Goal: Task Accomplishment & Management: Manage account settings

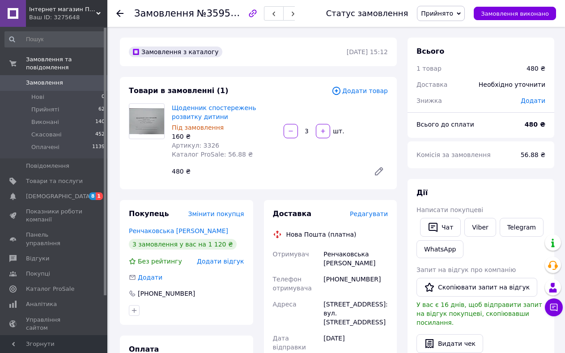
click at [368, 214] on span "Редагувати" at bounding box center [369, 213] width 38 height 7
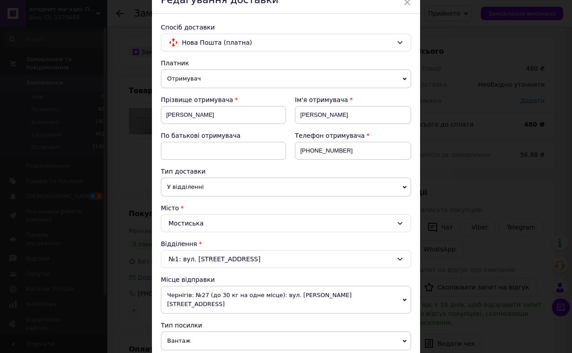
scroll to position [89, 0]
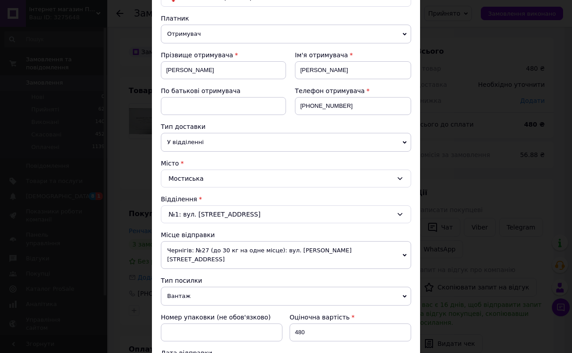
click at [178, 288] on span "Вантаж" at bounding box center [286, 296] width 250 height 19
click at [181, 287] on span "Вантаж" at bounding box center [286, 296] width 250 height 19
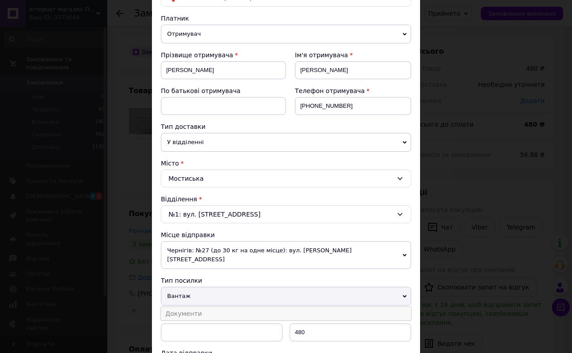
click at [182, 307] on li "Документи" at bounding box center [286, 313] width 250 height 13
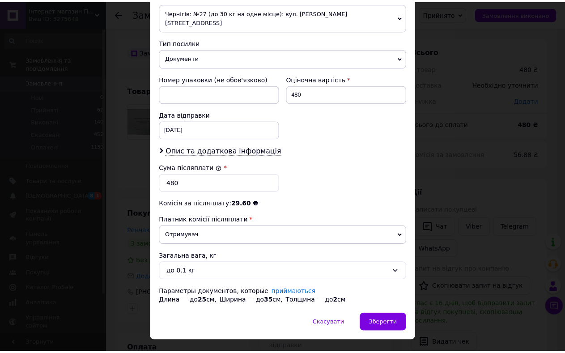
scroll to position [339, 0]
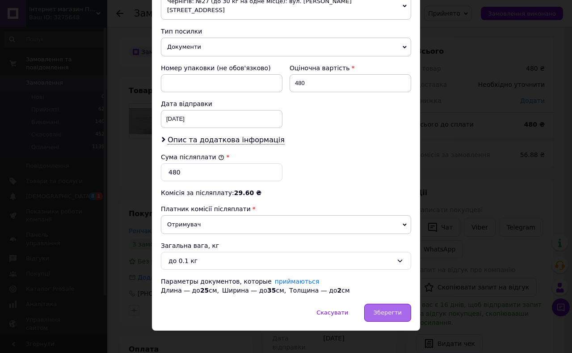
click at [382, 309] on span "Зберегти" at bounding box center [388, 312] width 28 height 7
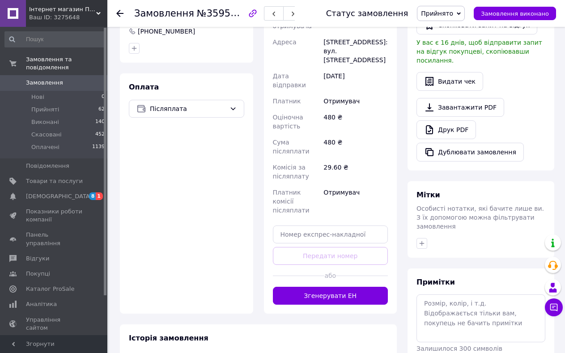
scroll to position [268, 0]
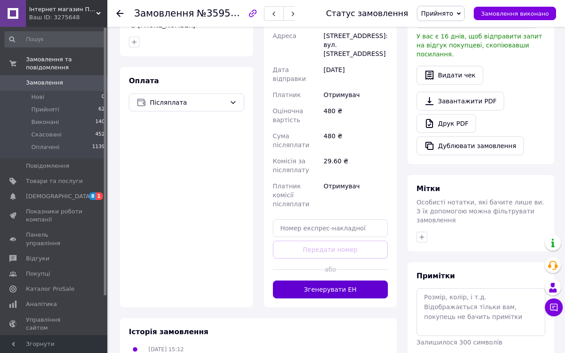
click at [322, 280] on button "Згенерувати ЕН" at bounding box center [330, 289] width 115 height 18
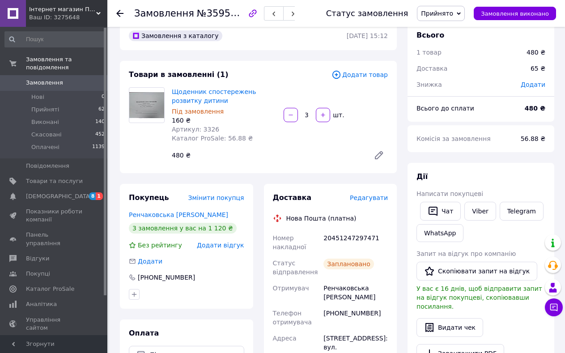
scroll to position [0, 0]
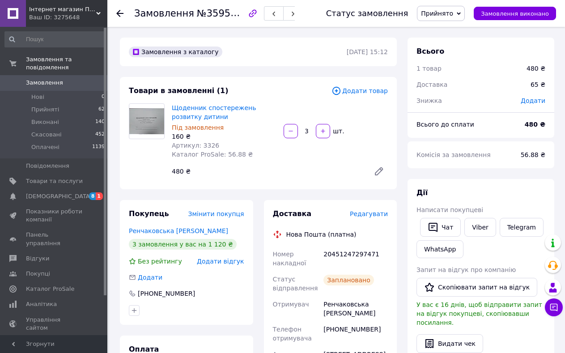
click at [118, 13] on use at bounding box center [119, 13] width 7 height 7
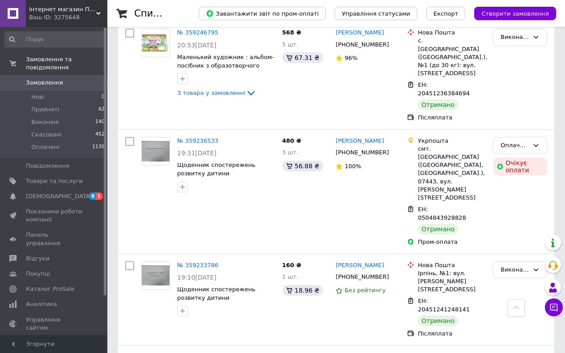
scroll to position [1513, 0]
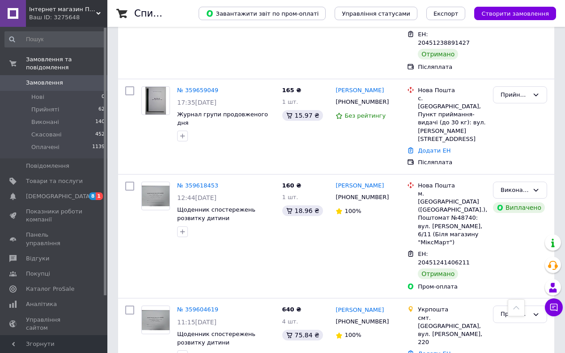
scroll to position [848, 0]
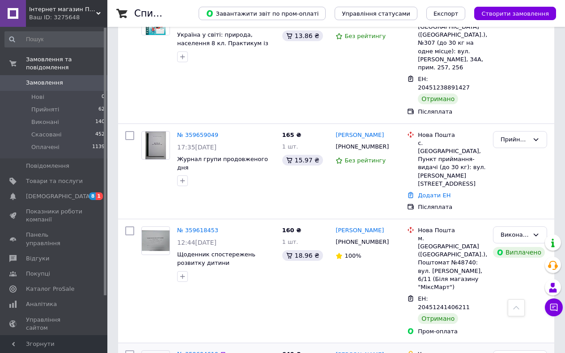
click at [195, 351] on link "№ 359604619" at bounding box center [197, 354] width 41 height 7
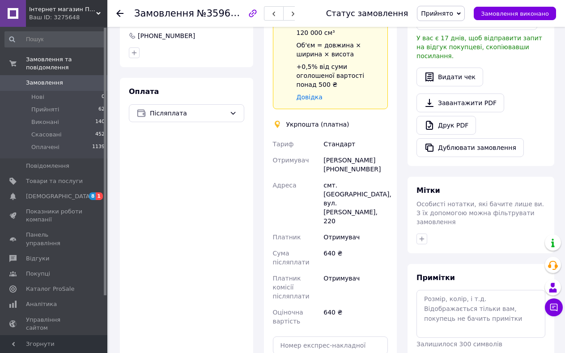
scroll to position [300, 0]
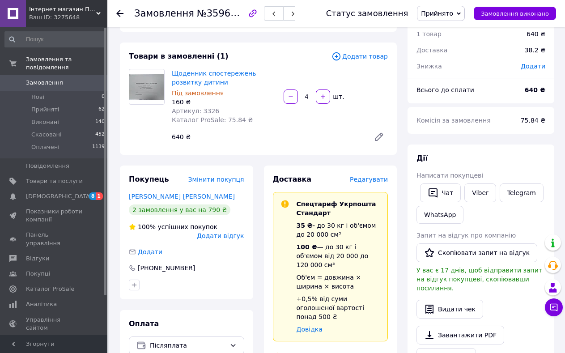
scroll to position [32, 0]
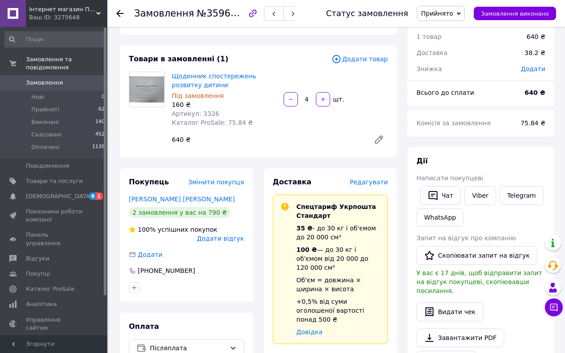
click at [119, 10] on icon at bounding box center [119, 13] width 7 height 7
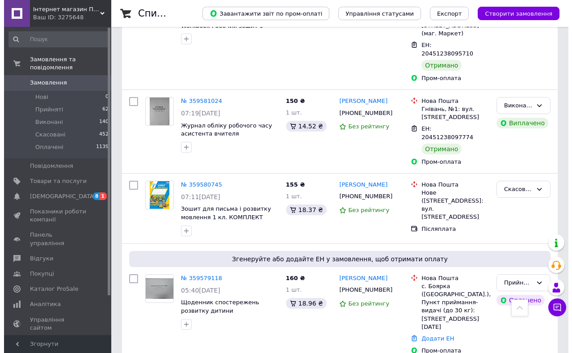
scroll to position [1531, 0]
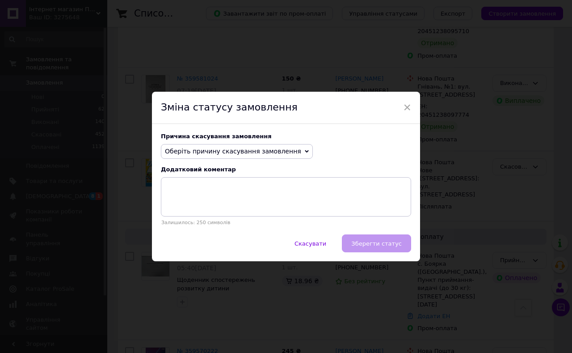
click at [305, 150] on icon at bounding box center [307, 151] width 4 height 4
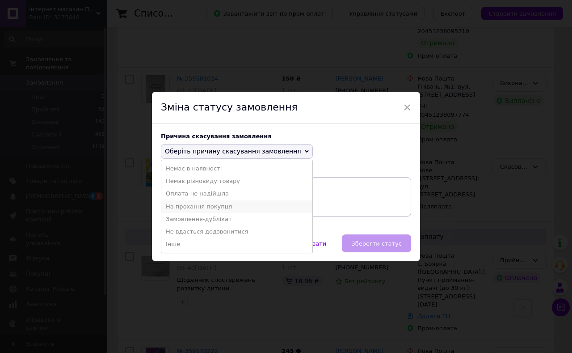
click at [195, 206] on li "На прохання покупця" at bounding box center [236, 206] width 151 height 13
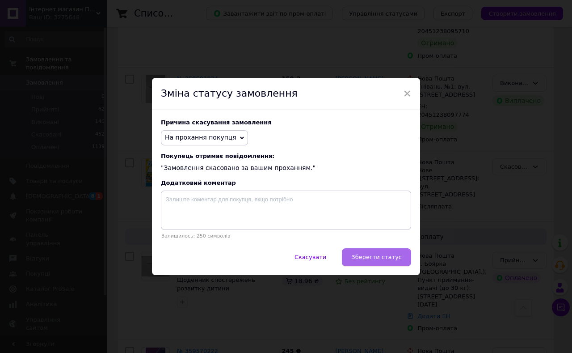
click at [371, 257] on span "Зберегти статус" at bounding box center [377, 257] width 51 height 7
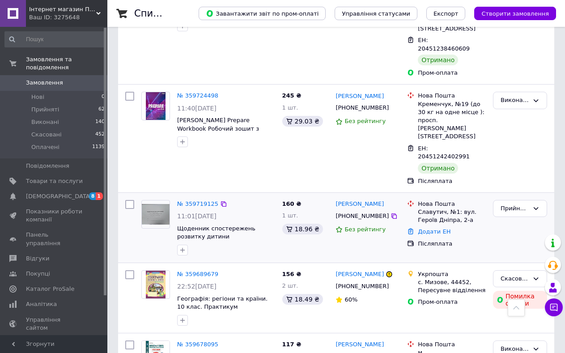
scroll to position [537, 0]
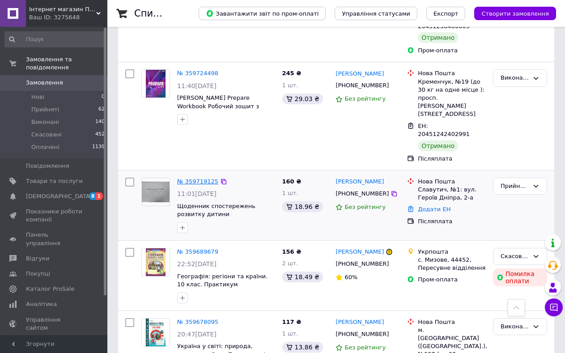
click at [200, 178] on link "№ 359719125" at bounding box center [197, 181] width 41 height 7
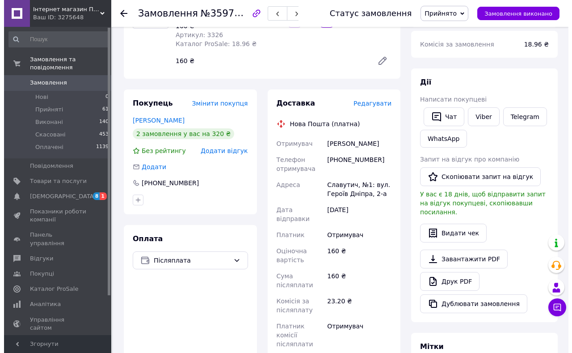
scroll to position [110, 0]
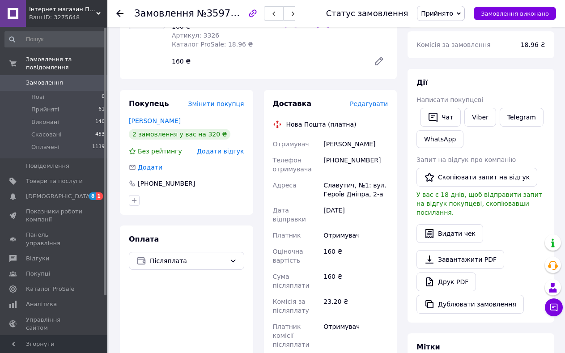
click at [368, 105] on span "Редагувати" at bounding box center [369, 103] width 38 height 7
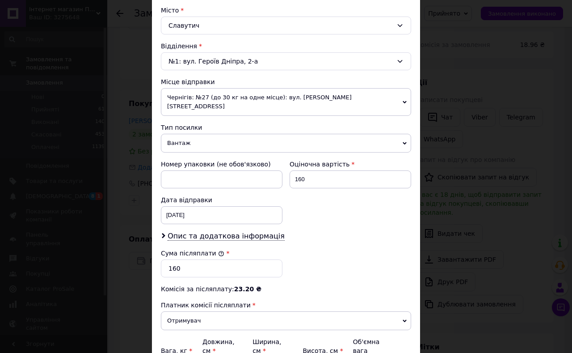
scroll to position [268, 0]
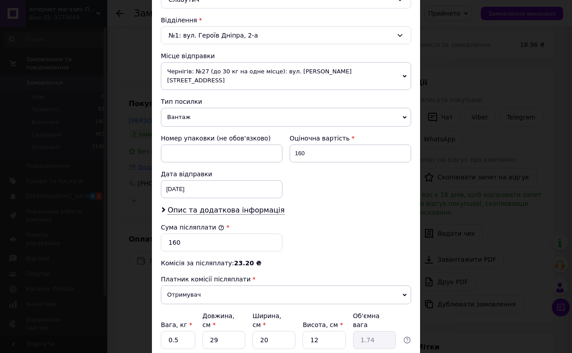
click at [178, 109] on span "Вантаж" at bounding box center [286, 117] width 250 height 19
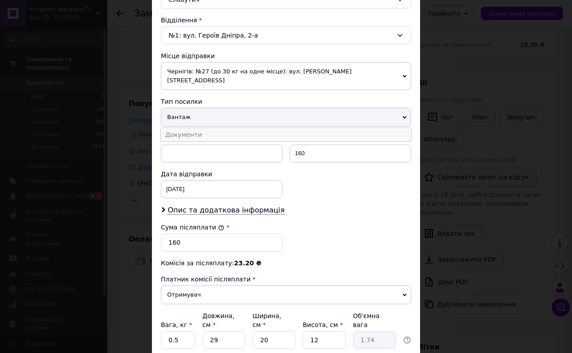
click at [184, 128] on li "Документи" at bounding box center [286, 134] width 250 height 13
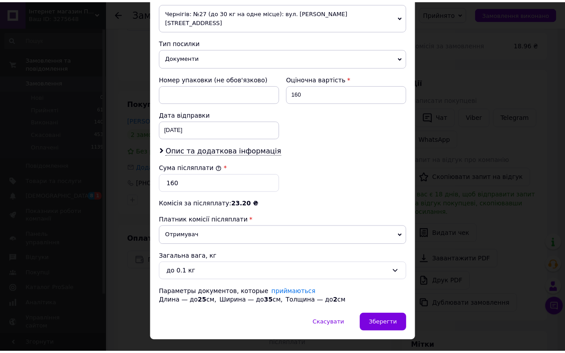
scroll to position [339, 0]
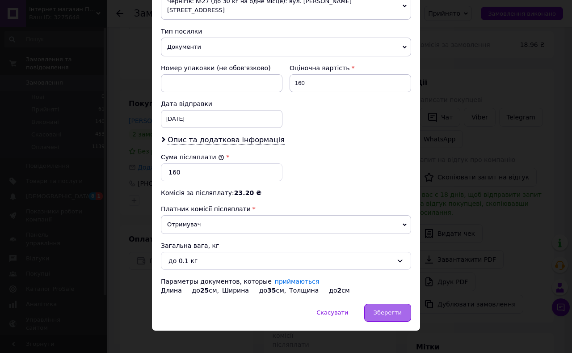
click at [384, 309] on span "Зберегти" at bounding box center [388, 312] width 28 height 7
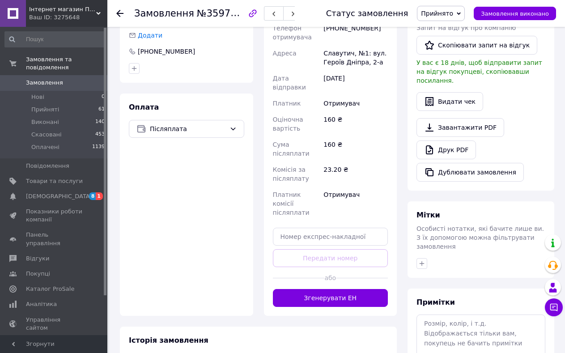
scroll to position [244, 0]
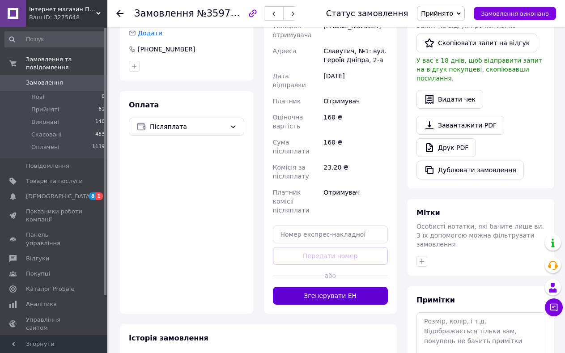
click at [327, 287] on button "Згенерувати ЕН" at bounding box center [330, 296] width 115 height 18
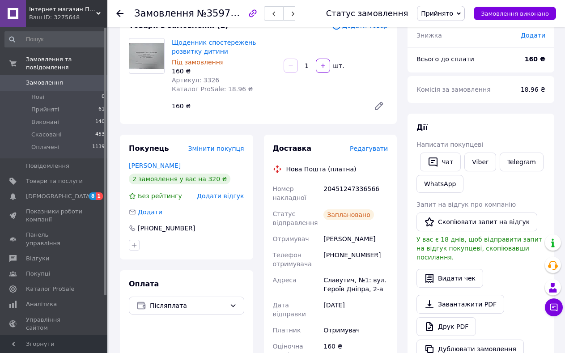
scroll to position [21, 0]
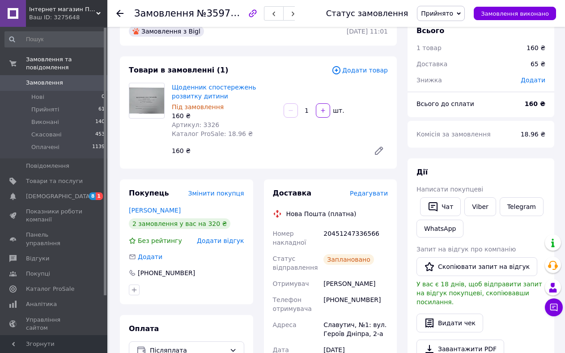
click at [118, 12] on icon at bounding box center [119, 13] width 7 height 7
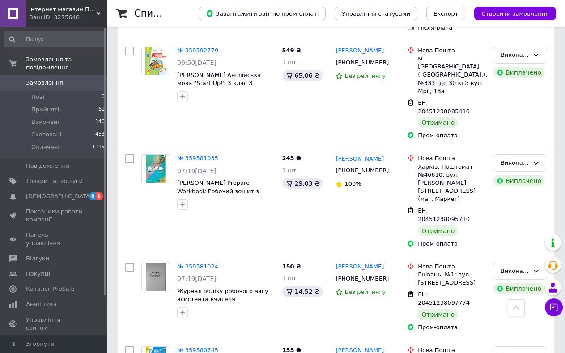
scroll to position [1312, 0]
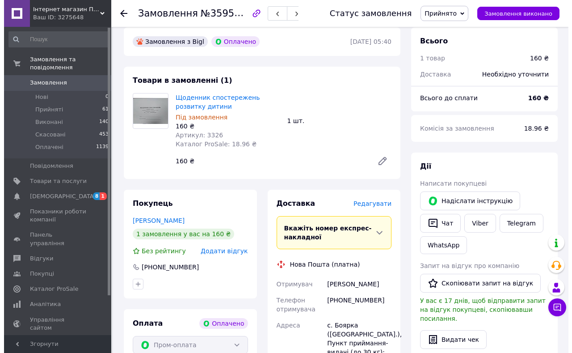
scroll to position [33, 0]
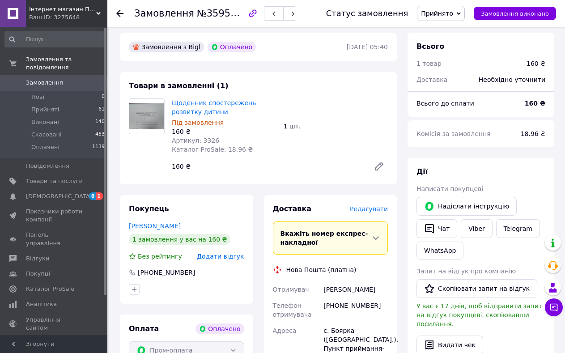
click at [373, 210] on span "Редагувати" at bounding box center [369, 208] width 38 height 7
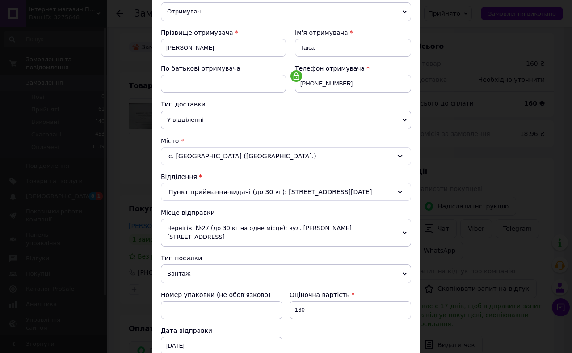
scroll to position [134, 0]
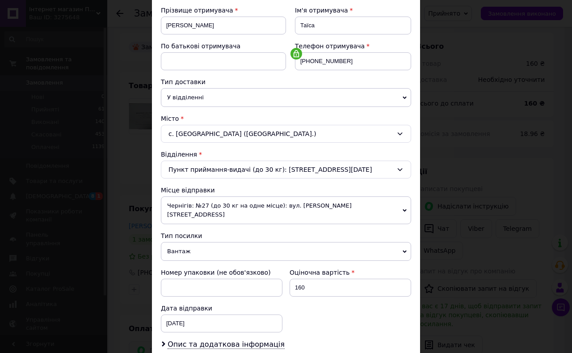
click at [172, 244] on span "Вантаж" at bounding box center [286, 251] width 250 height 19
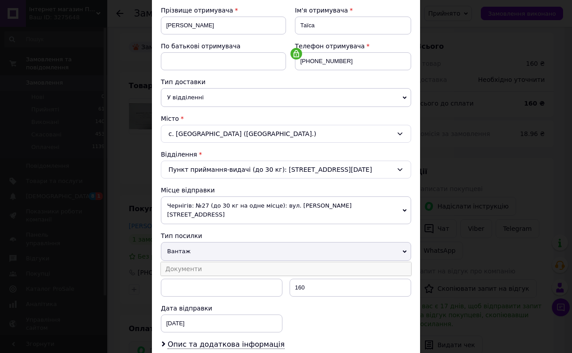
click at [178, 262] on li "Документи" at bounding box center [286, 268] width 250 height 13
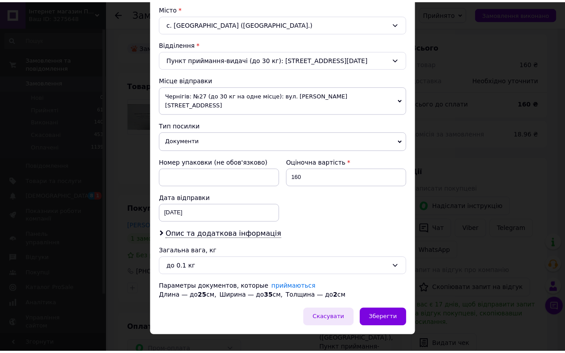
scroll to position [250, 0]
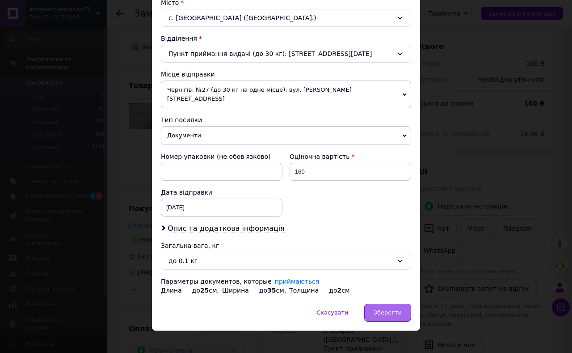
click at [387, 309] on span "Зберегти" at bounding box center [388, 312] width 28 height 7
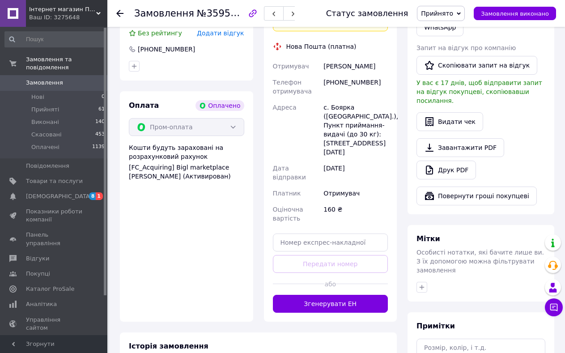
scroll to position [256, 0]
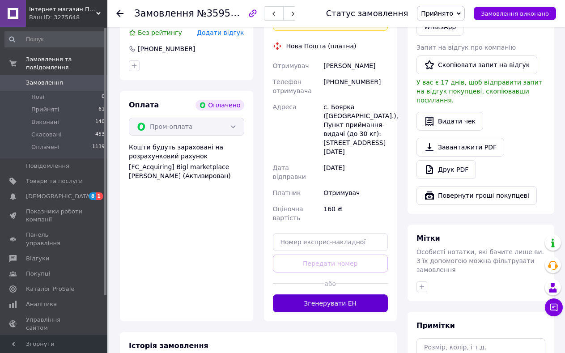
click at [323, 294] on button "Згенерувати ЕН" at bounding box center [330, 303] width 115 height 18
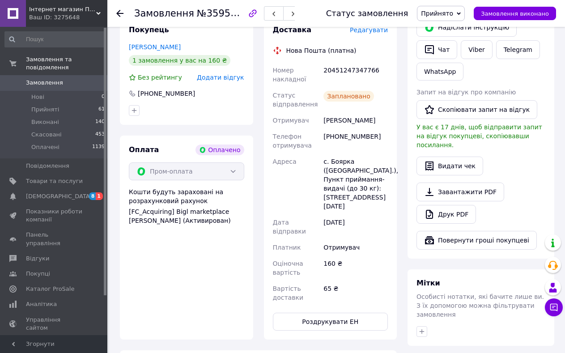
scroll to position [167, 0]
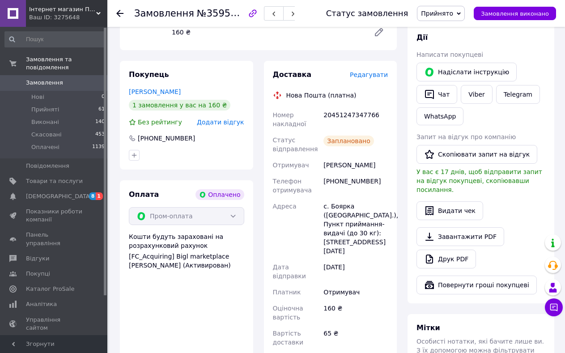
click at [118, 13] on use at bounding box center [119, 13] width 7 height 7
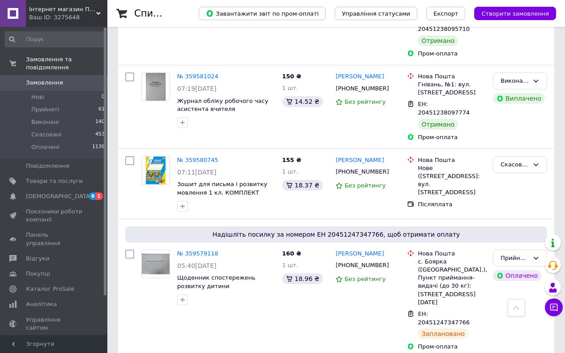
scroll to position [1548, 0]
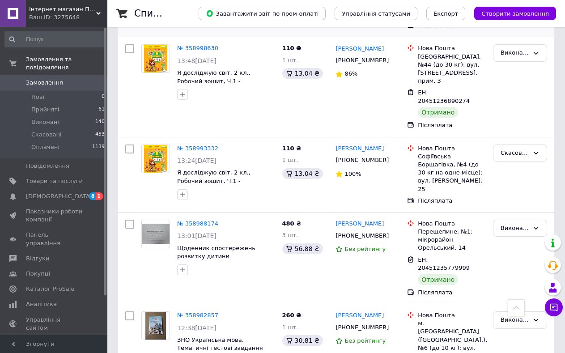
scroll to position [1502, 0]
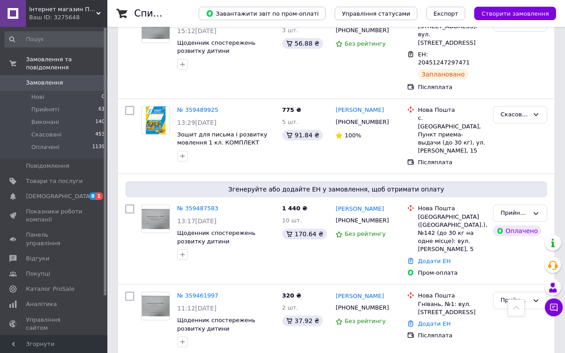
scroll to position [574, 0]
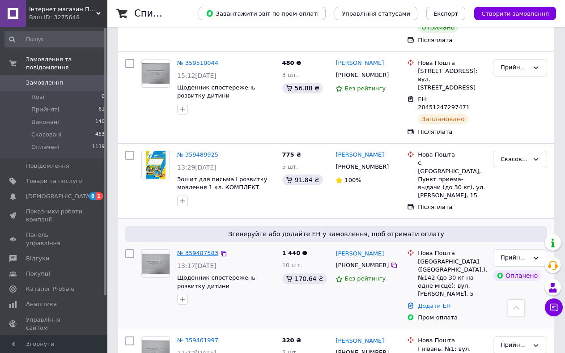
click at [204, 250] on link "№ 359487583" at bounding box center [197, 253] width 41 height 7
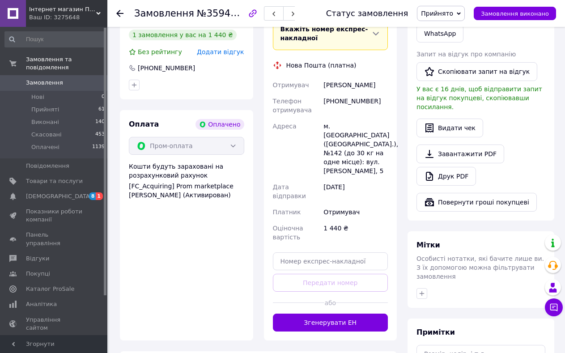
scroll to position [349, 0]
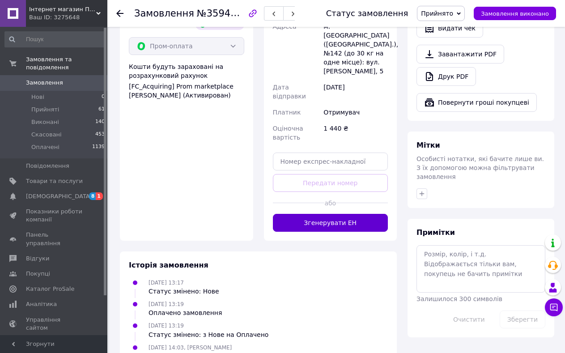
click at [326, 214] on button "Згенерувати ЕН" at bounding box center [330, 223] width 115 height 18
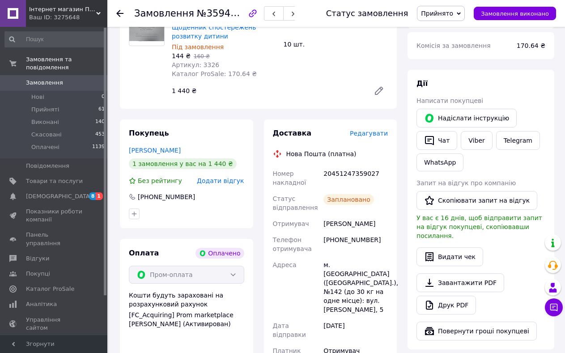
scroll to position [76, 0]
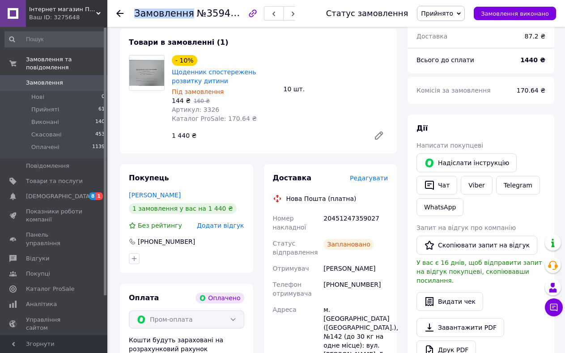
click at [120, 13] on use at bounding box center [119, 13] width 7 height 7
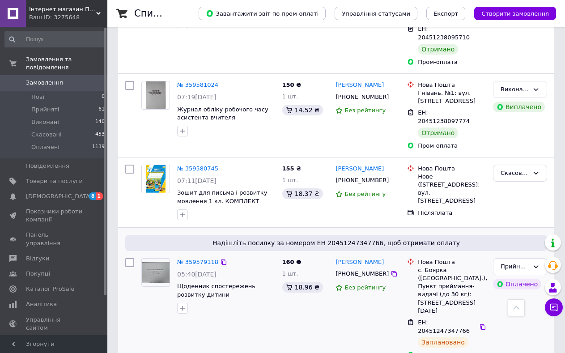
scroll to position [1548, 0]
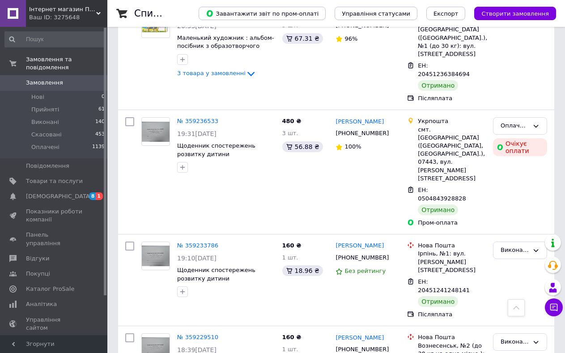
scroll to position [1526, 0]
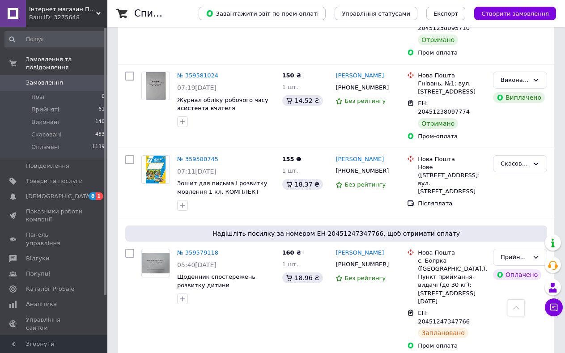
scroll to position [1548, 0]
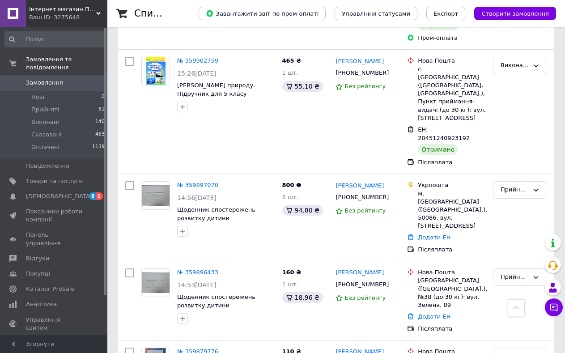
scroll to position [820, 0]
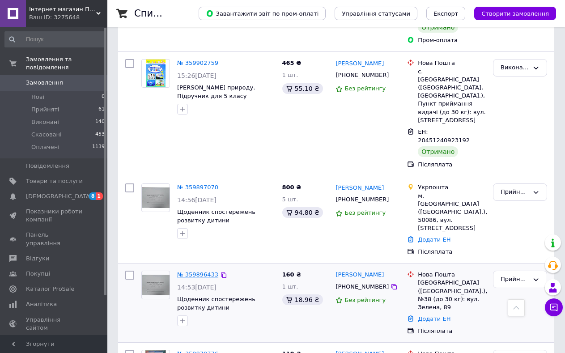
click at [201, 271] on link "№ 359896433" at bounding box center [197, 274] width 41 height 7
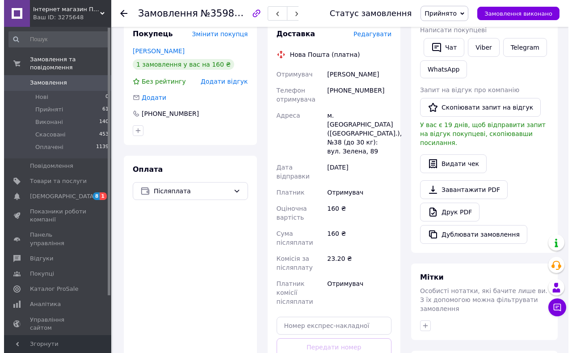
scroll to position [155, 0]
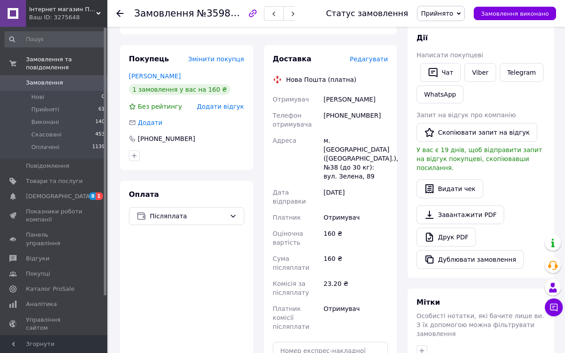
click at [371, 59] on span "Редагувати" at bounding box center [369, 58] width 38 height 7
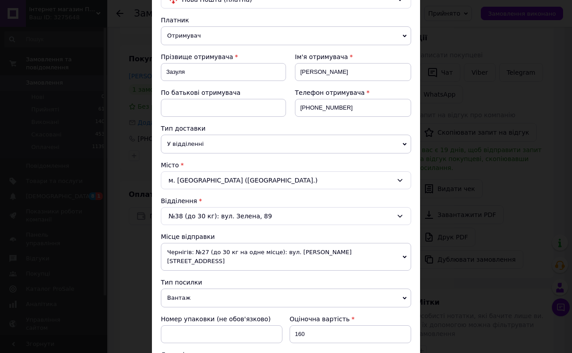
scroll to position [89, 0]
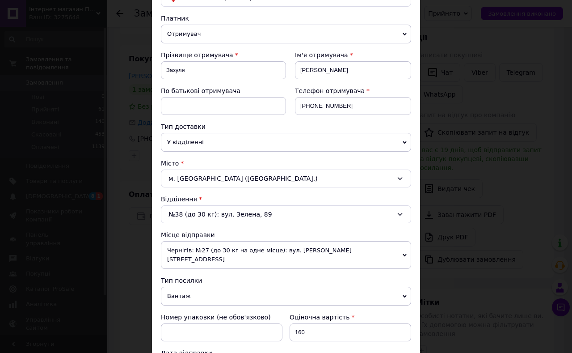
click at [180, 288] on span "Вантаж" at bounding box center [286, 296] width 250 height 19
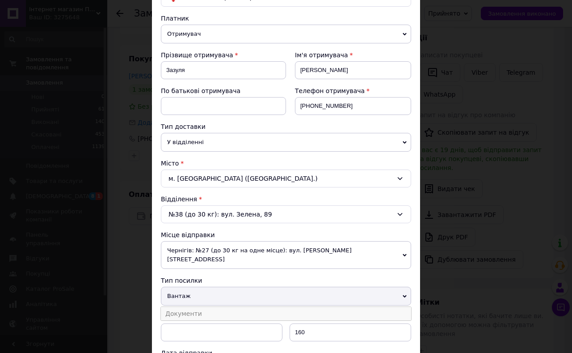
click at [184, 307] on li "Документи" at bounding box center [286, 313] width 250 height 13
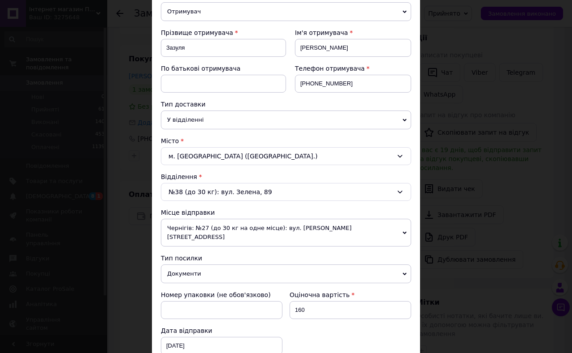
scroll to position [179, 0]
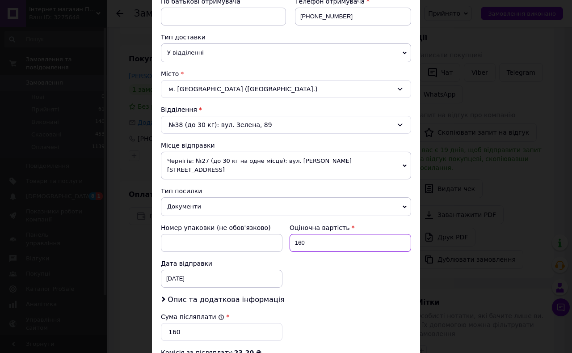
drag, startPoint x: 305, startPoint y: 233, endPoint x: 283, endPoint y: 231, distance: 22.4
click at [283, 231] on div "Номер упаковки (не обов'язково) Оціночна вартість 160 Дата відправки [DATE] < 2…" at bounding box center [286, 256] width 258 height 72
type input "320"
drag, startPoint x: 177, startPoint y: 324, endPoint x: 158, endPoint y: 322, distance: 18.9
click at [158, 322] on div "Сума післяплати * 160" at bounding box center [221, 327] width 129 height 36
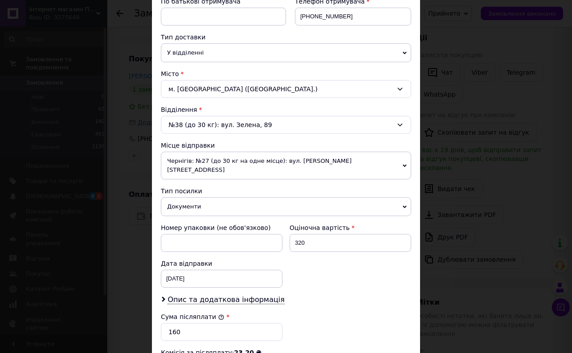
click at [158, 322] on div "Сума післяплати * 160" at bounding box center [221, 327] width 129 height 36
click at [177, 323] on input "160" at bounding box center [222, 332] width 122 height 18
type input "1"
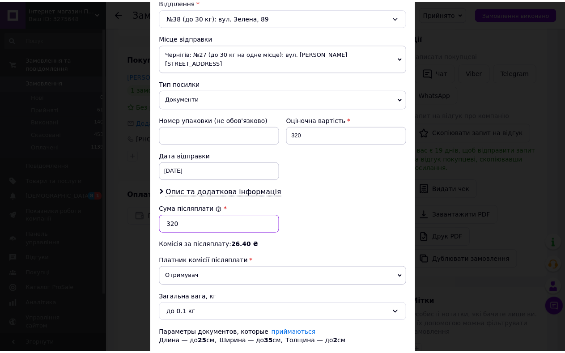
scroll to position [313, 0]
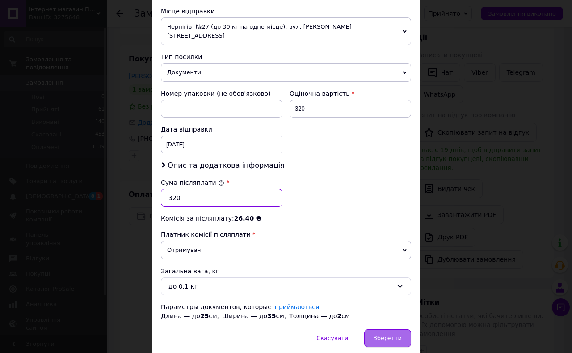
type input "320"
click at [381, 335] on span "Зберегти" at bounding box center [388, 338] width 28 height 7
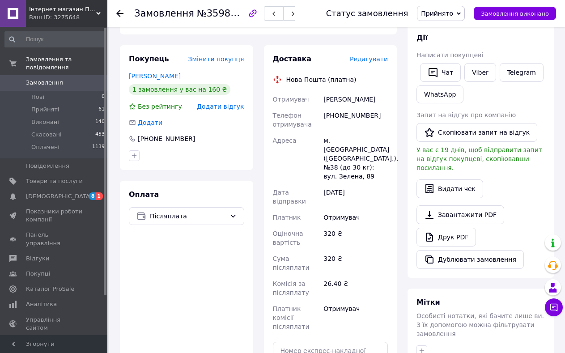
scroll to position [199, 0]
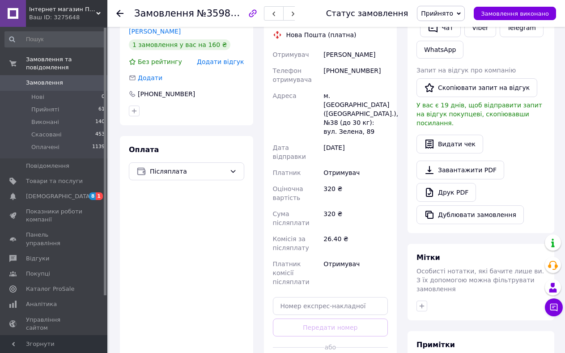
click at [329, 320] on div "Доставка Редагувати Нова Пошта (платна) Отримувач [PERSON_NAME] Телефон отримув…" at bounding box center [330, 192] width 115 height 367
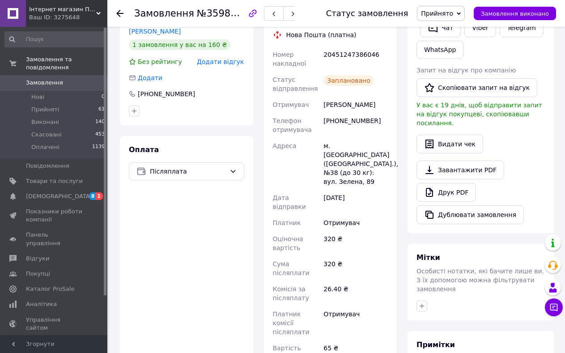
click at [119, 13] on use at bounding box center [119, 13] width 7 height 7
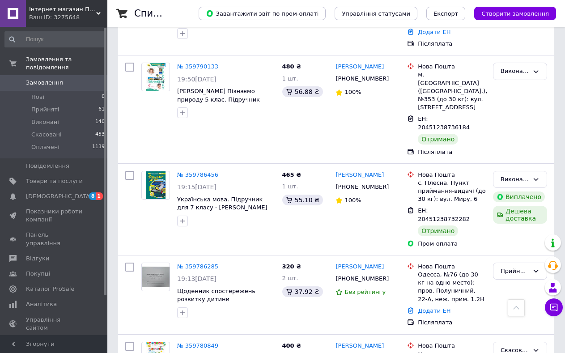
scroll to position [1504, 0]
